Goal: Task Accomplishment & Management: Manage account settings

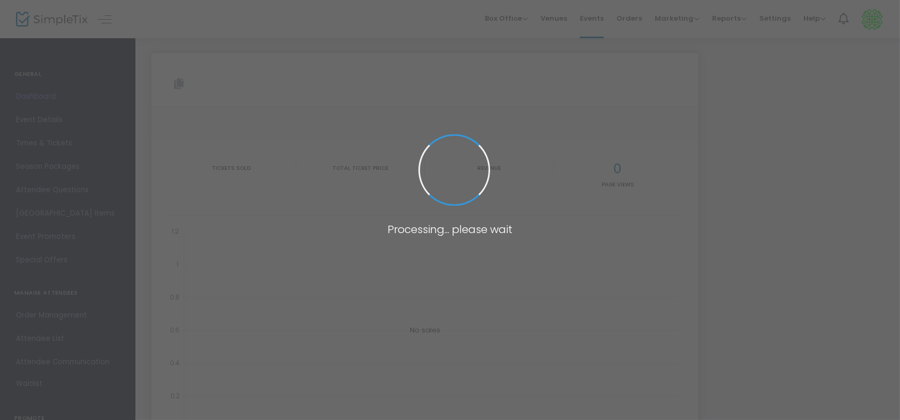
type input "[URL][DOMAIN_NAME]"
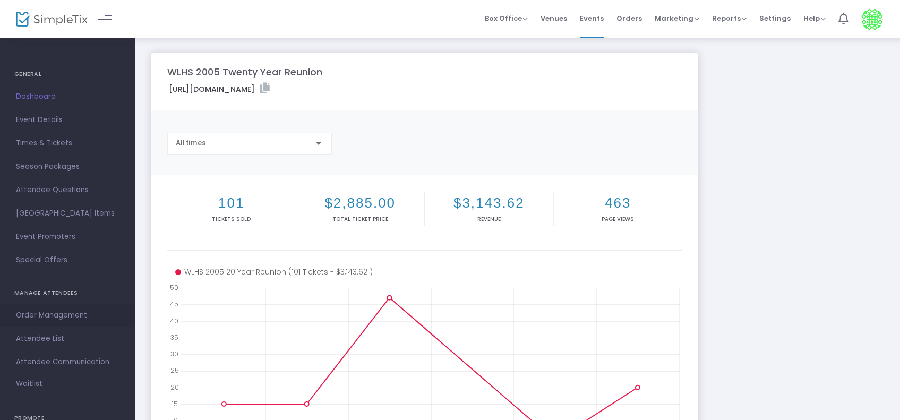
click at [40, 313] on span "Order Management" at bounding box center [68, 316] width 104 height 14
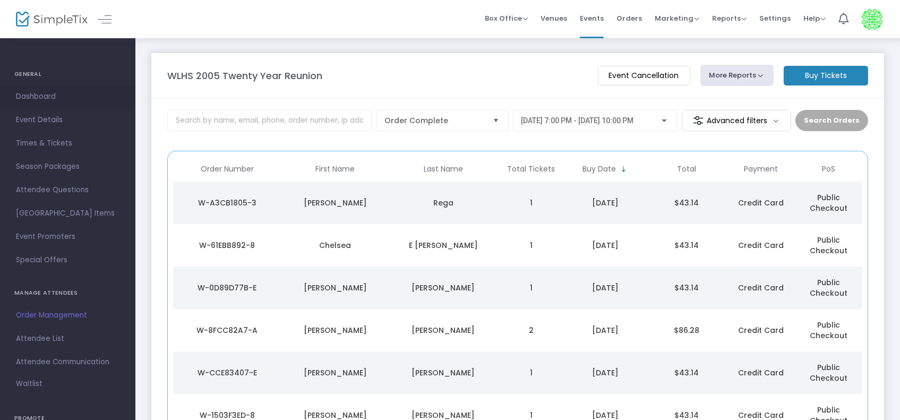
click at [32, 95] on span "Dashboard" at bounding box center [68, 97] width 104 height 14
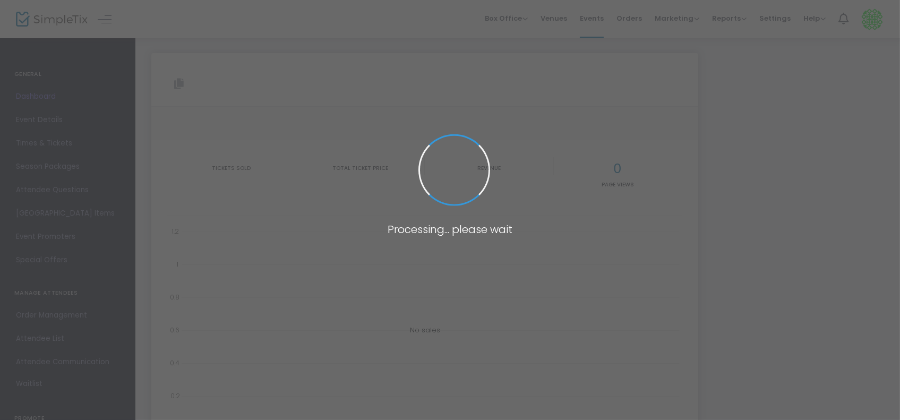
type input "https://www.simpletix.com/e/wlhs-2005-twenty-year-reunion-tickets-210332"
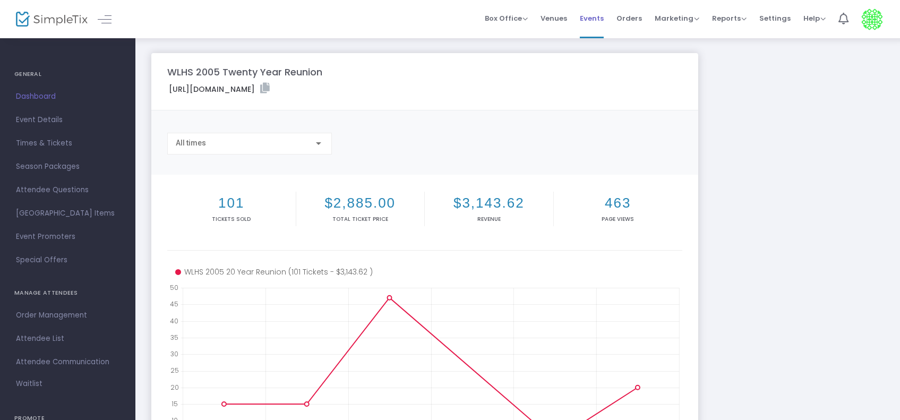
click at [590, 18] on span "Events" at bounding box center [592, 18] width 24 height 27
